Goal: Task Accomplishment & Management: Manage account settings

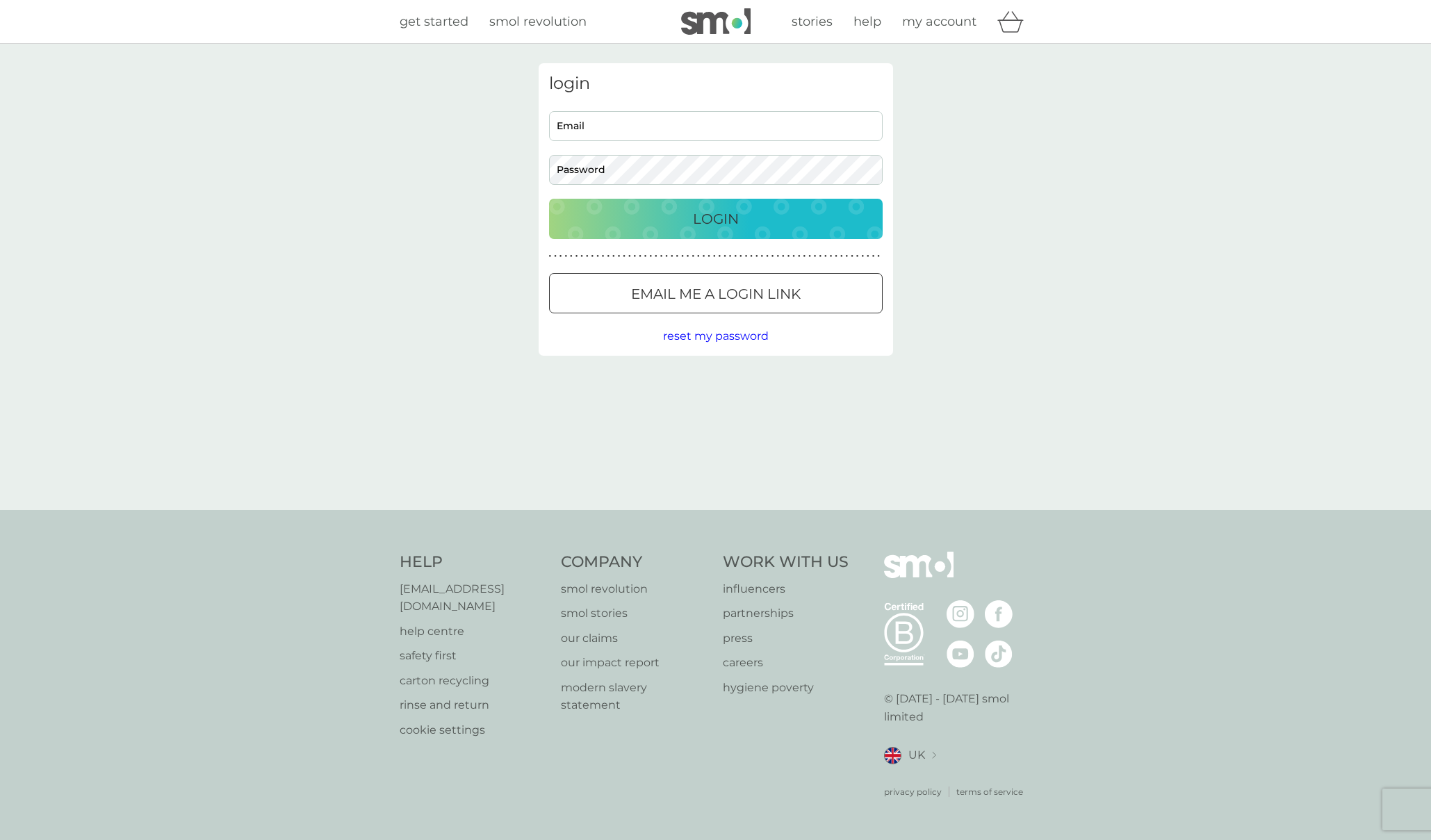
click at [755, 141] on div "Email Password" at bounding box center [715, 148] width 344 height 74
click at [755, 126] on input "Email" at bounding box center [716, 126] width 334 height 30
type input "rei324@gmail.com"
click at [715, 223] on p "Login" at bounding box center [716, 219] width 46 height 23
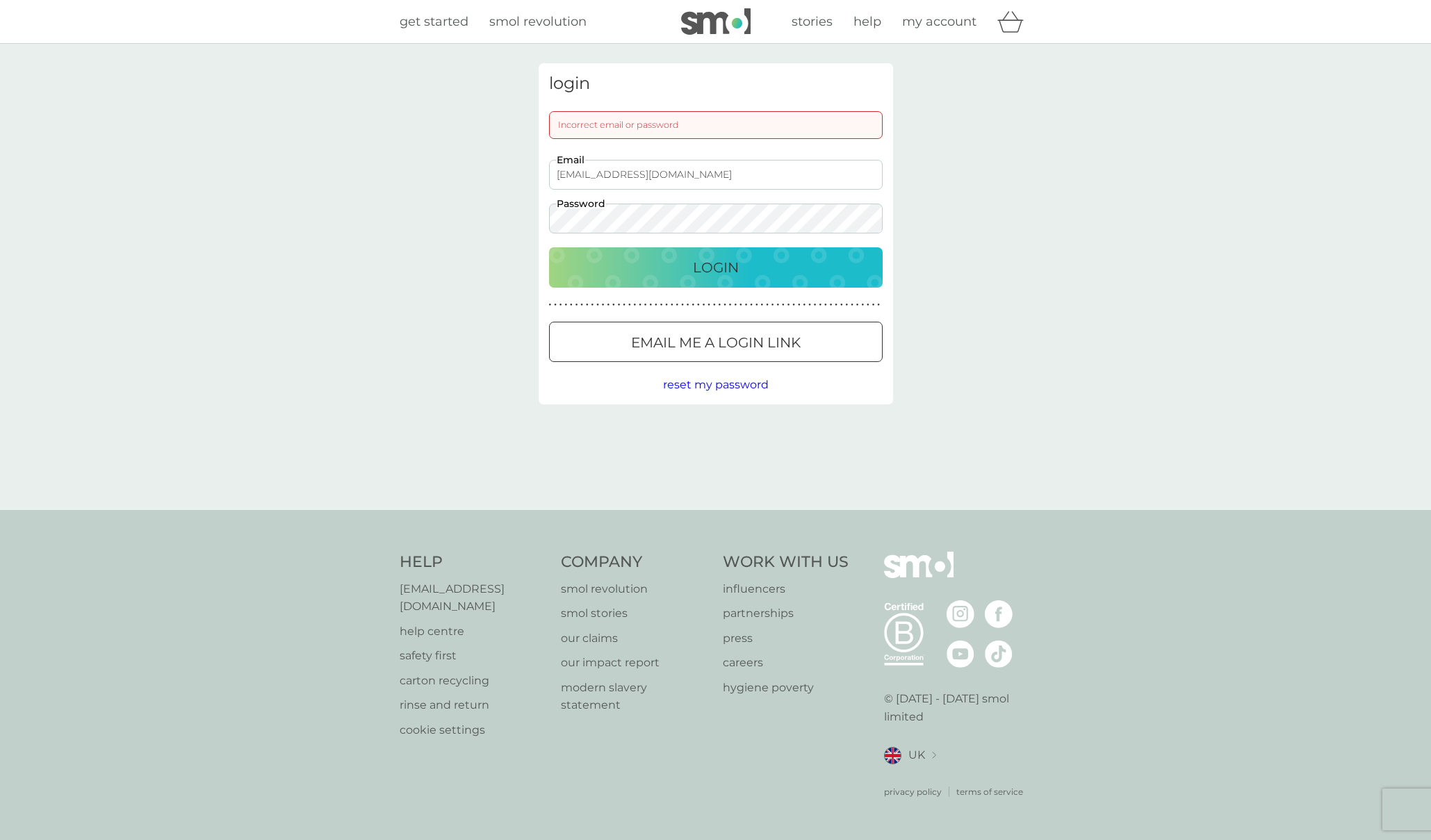
click at [693, 354] on button "Email me a login link" at bounding box center [716, 342] width 334 height 40
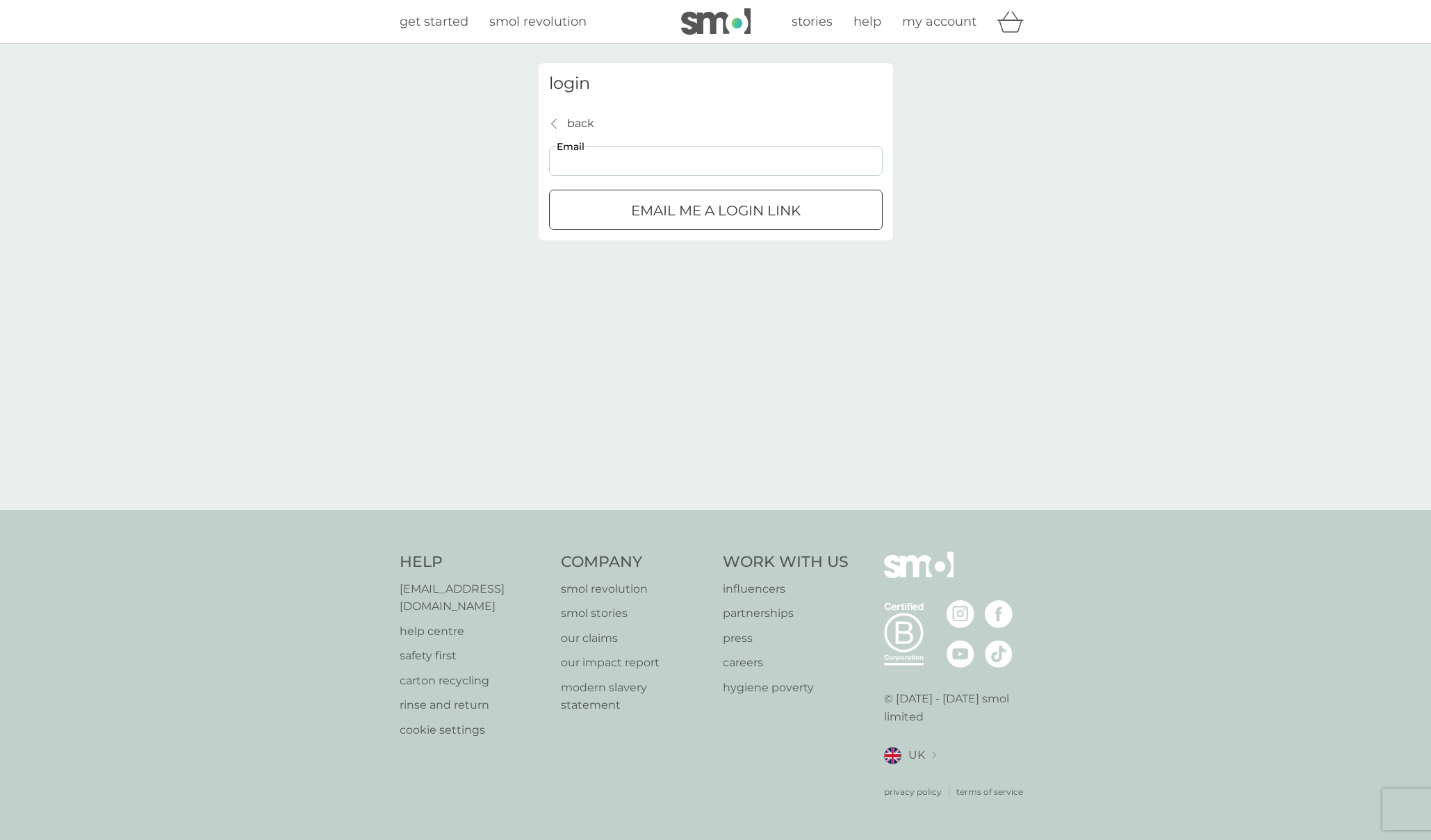
click at [653, 175] on input "Email" at bounding box center [716, 161] width 334 height 30
type input "rei324@gmail.com"
click at [656, 212] on p "Email me a login link" at bounding box center [715, 210] width 170 height 23
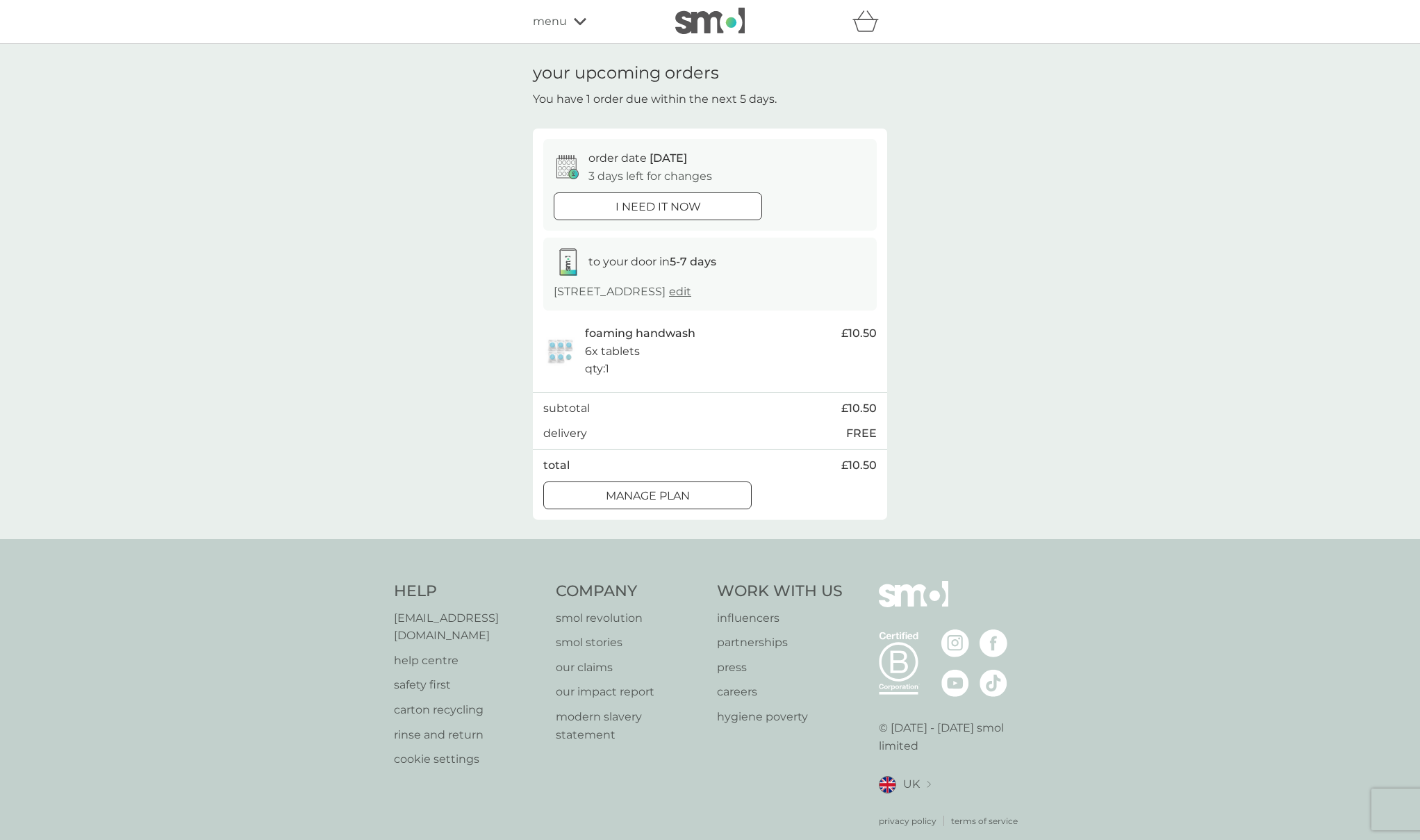
click at [1042, 359] on div "your upcoming orders You have 1 order due within the next 5 days. order date [D…" at bounding box center [710, 291] width 1420 height 496
click at [678, 500] on p "Manage plan" at bounding box center [648, 496] width 84 height 18
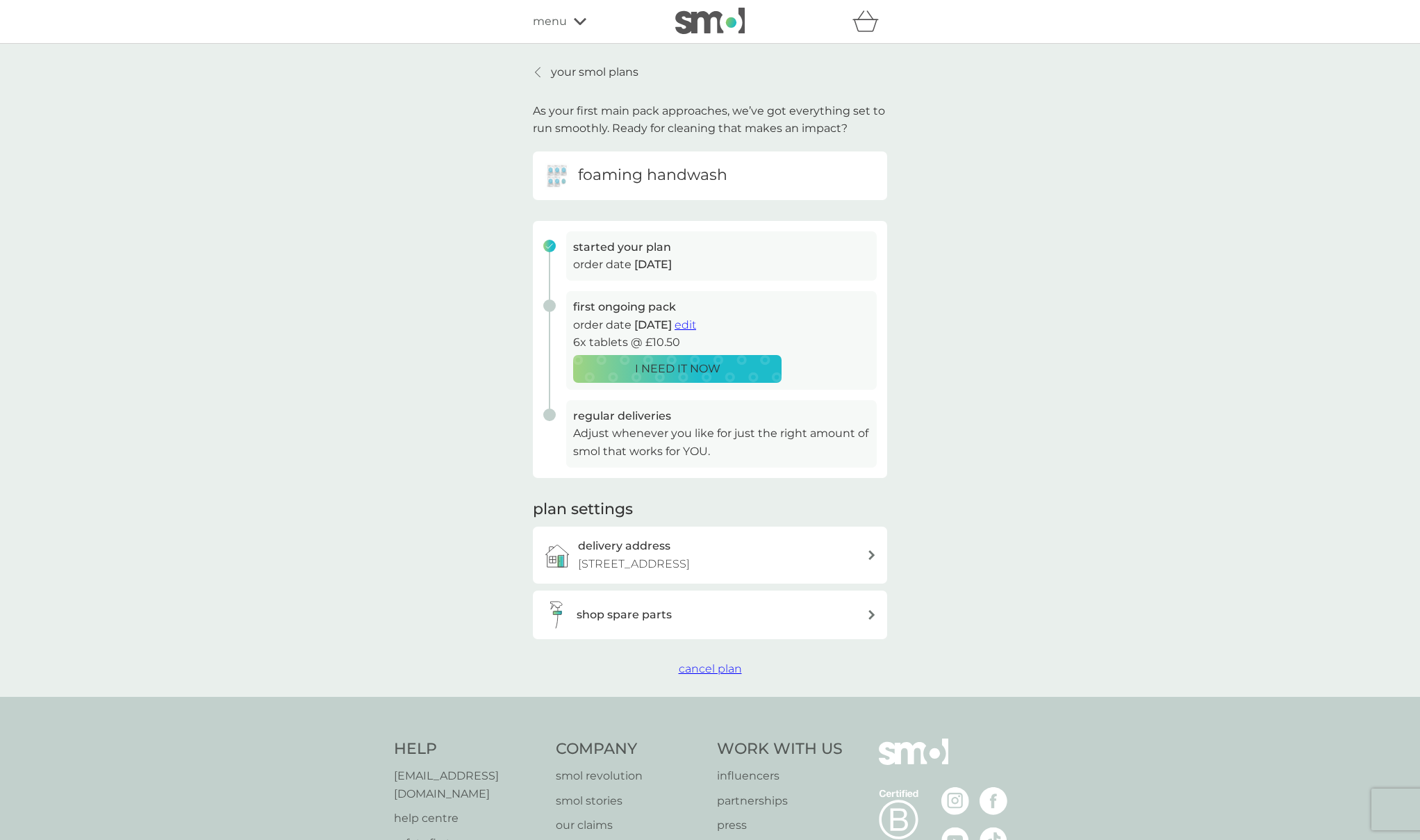
click at [703, 672] on span "cancel plan" at bounding box center [710, 668] width 63 height 13
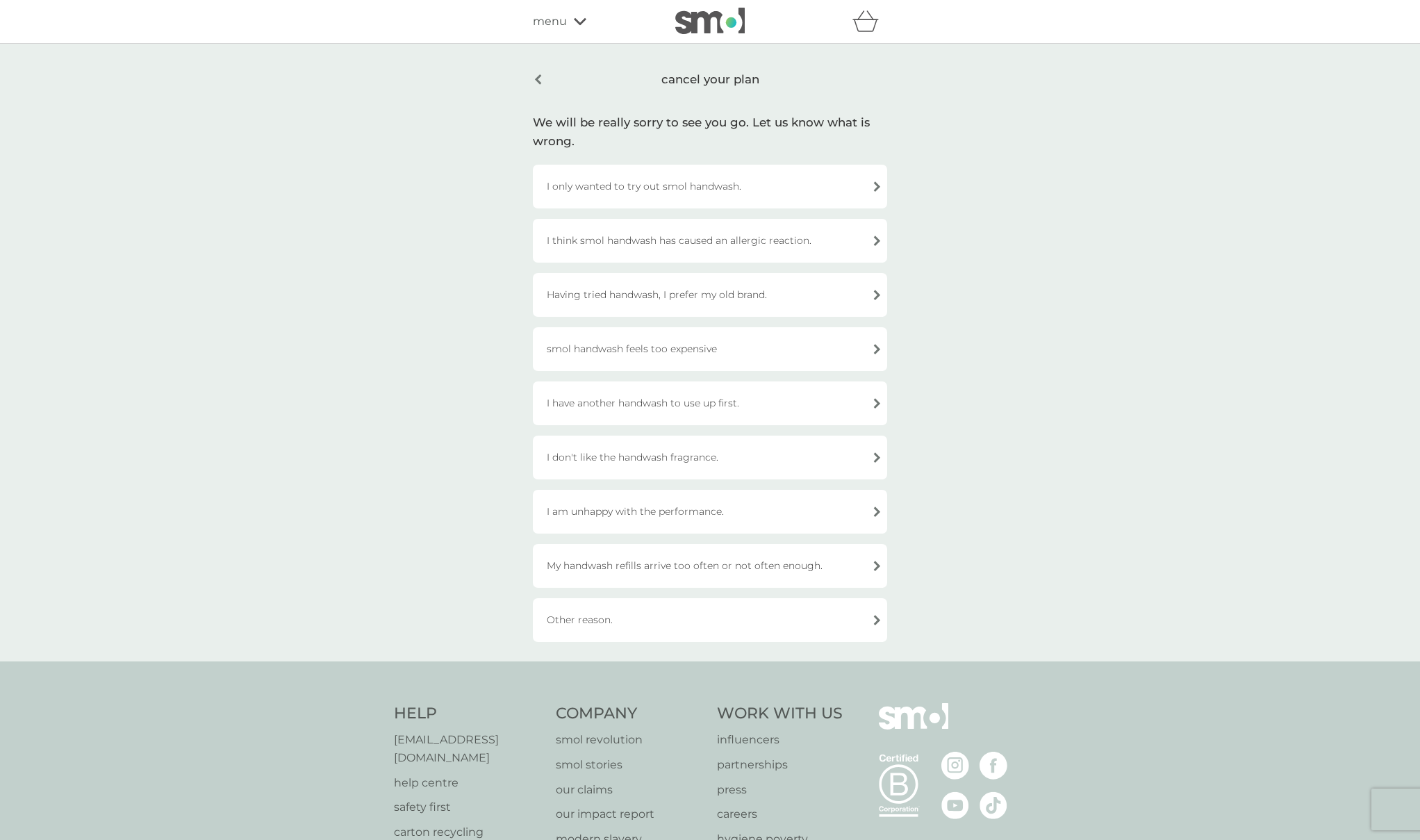
click at [738, 189] on div "I only wanted to try out smol handwash." at bounding box center [710, 186] width 354 height 43
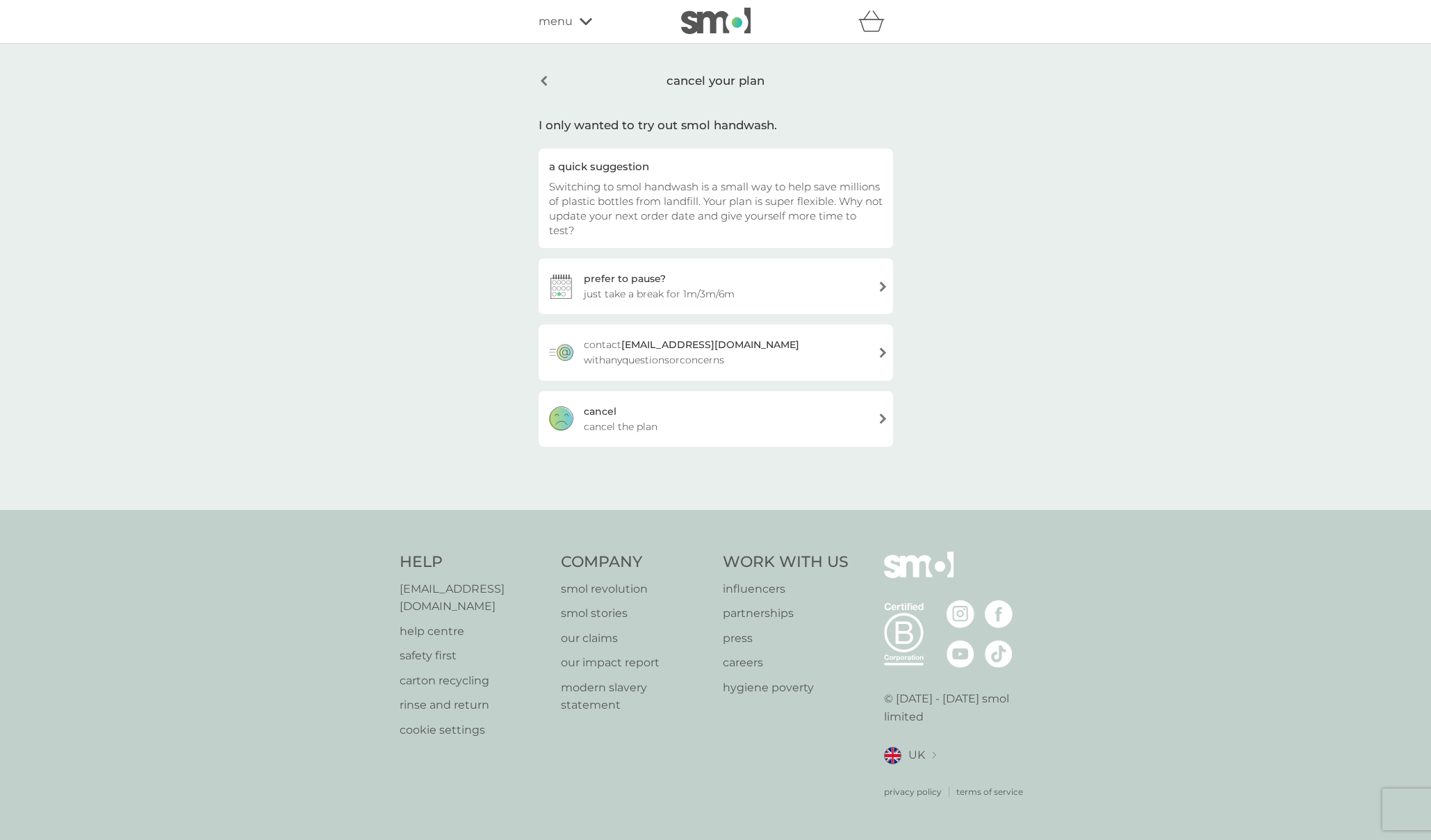
click at [746, 413] on div "[PERSON_NAME] the plan" at bounding box center [715, 419] width 354 height 56
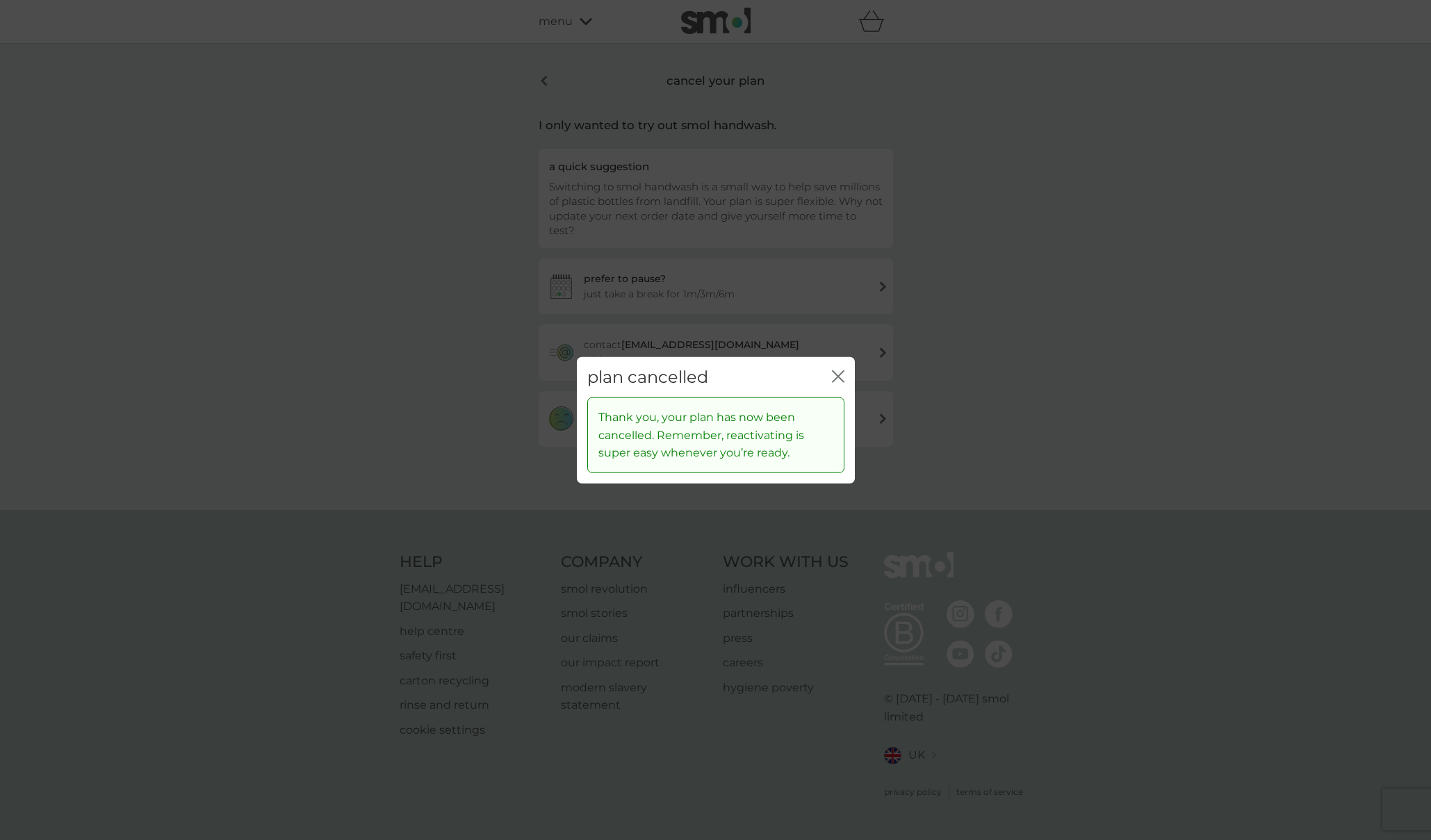
click at [842, 377] on icon "close" at bounding box center [838, 376] width 12 height 12
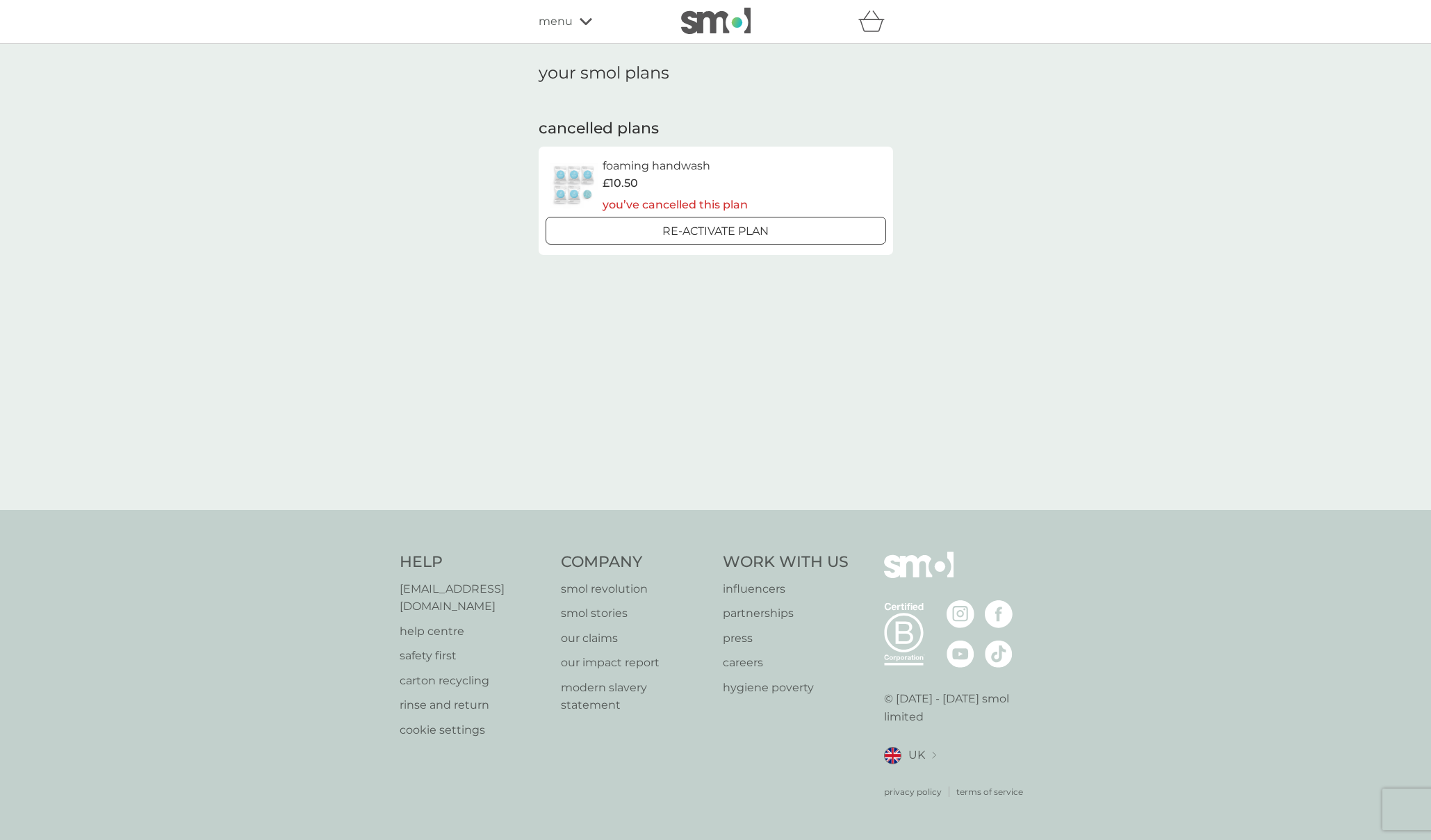
click at [251, 173] on div "your smol plans cancelled plans foaming handwash £10.50 you’ve cancelled this p…" at bounding box center [715, 277] width 1431 height 466
